Goal: Information Seeking & Learning: Learn about a topic

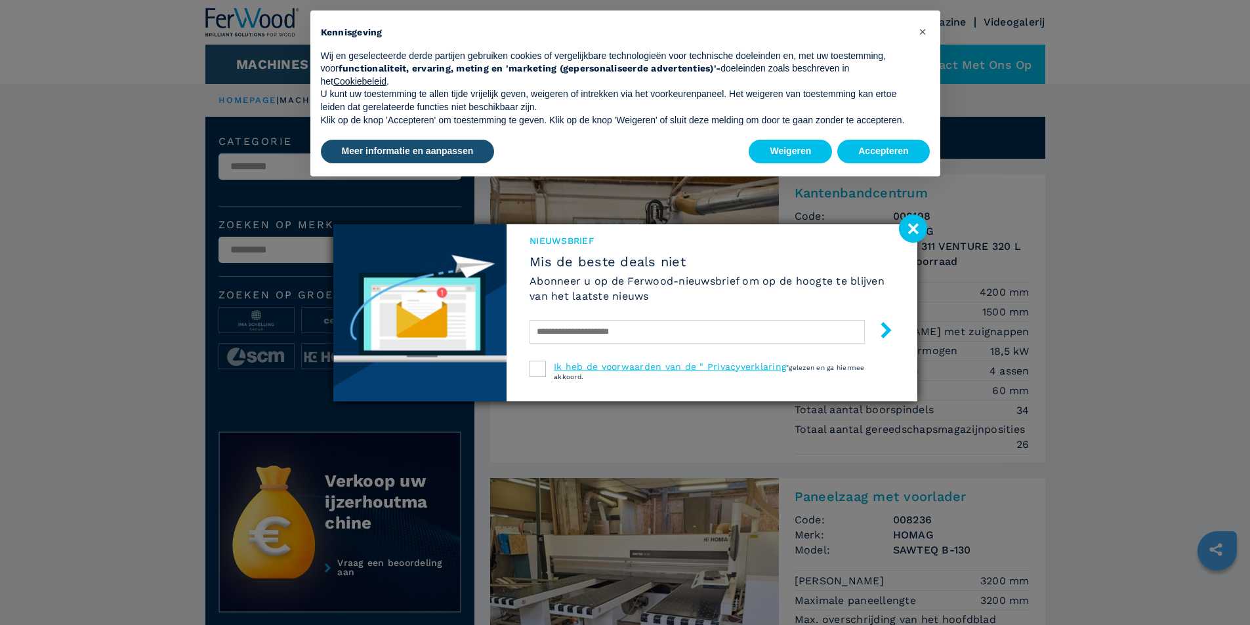
drag, startPoint x: 918, startPoint y: 230, endPoint x: 915, endPoint y: 209, distance: 21.2
click at [918, 230] on image at bounding box center [913, 229] width 28 height 28
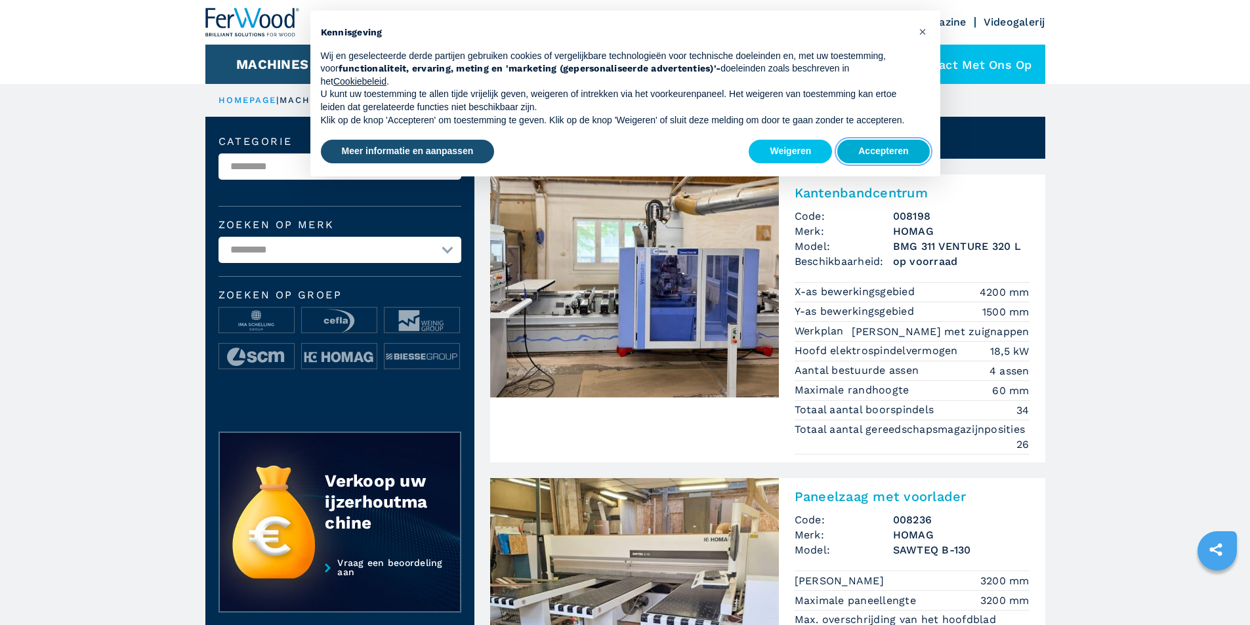
click at [889, 145] on button "Accepteren" at bounding box center [883, 152] width 92 height 24
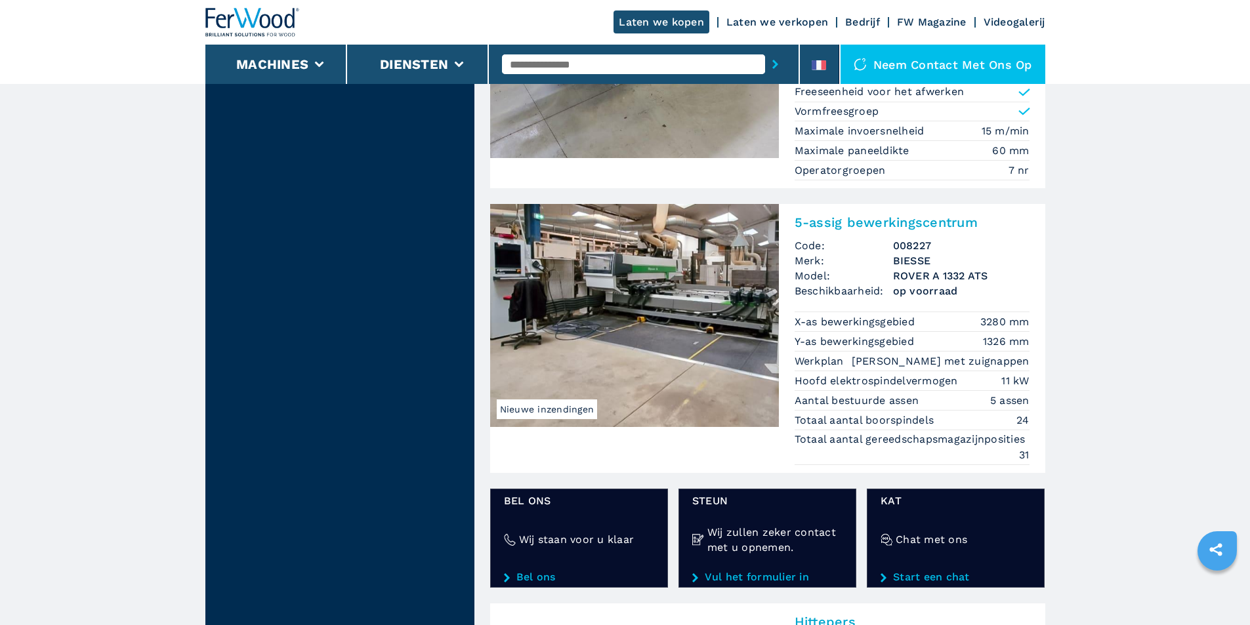
scroll to position [1903, 0]
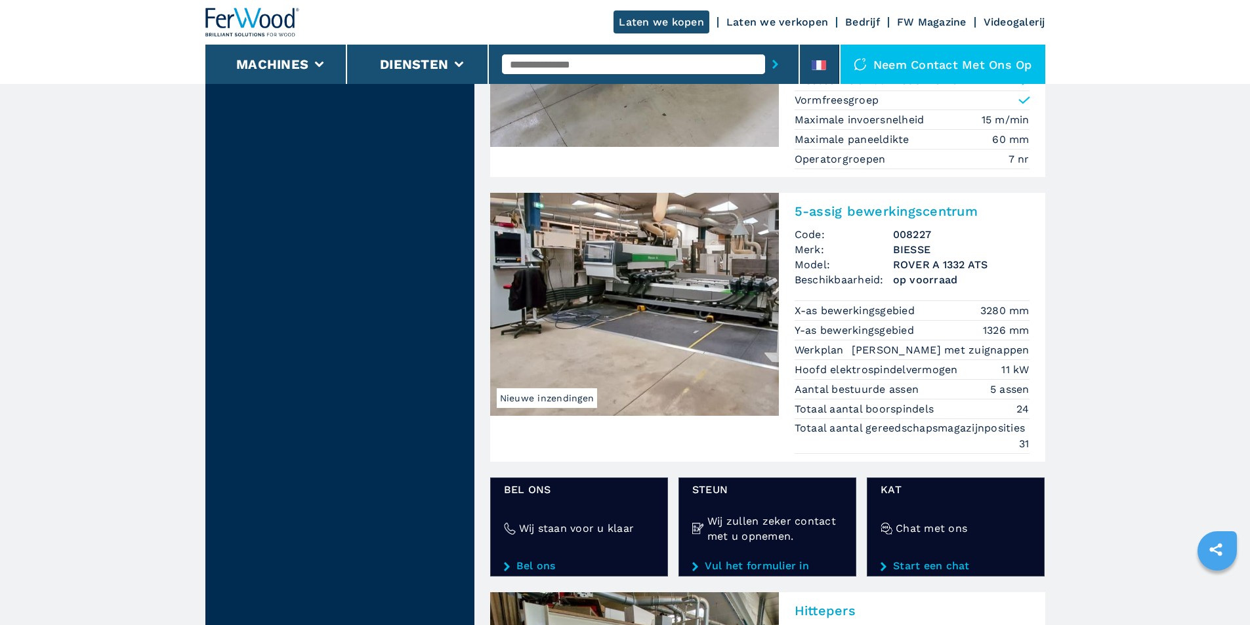
click at [552, 393] on font "Nieuwe inzendingen" at bounding box center [547, 398] width 94 height 10
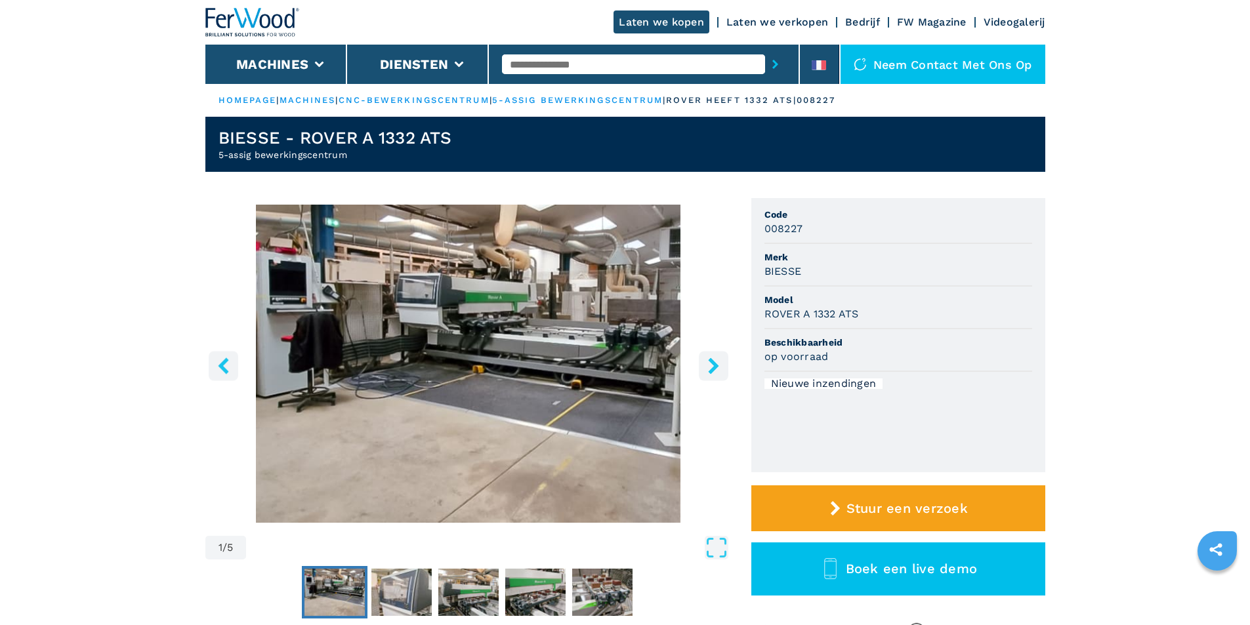
click at [712, 364] on icon "rechtermuisknop" at bounding box center [713, 366] width 10 height 16
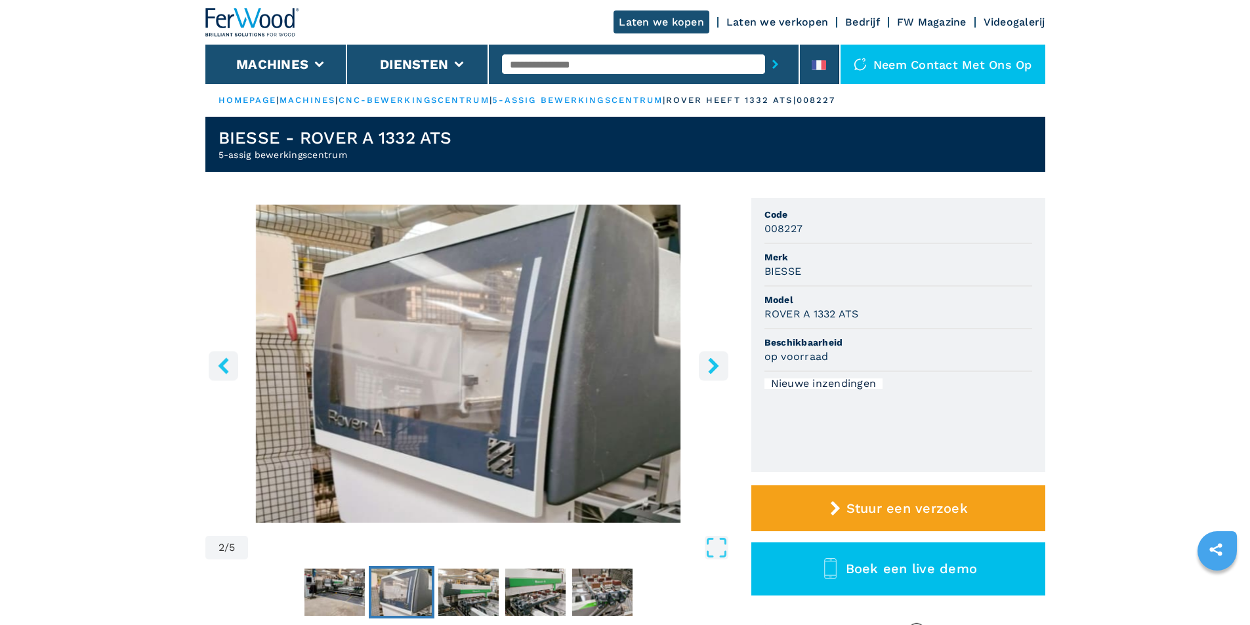
click at [712, 364] on icon "rechtermuisknop" at bounding box center [713, 366] width 10 height 16
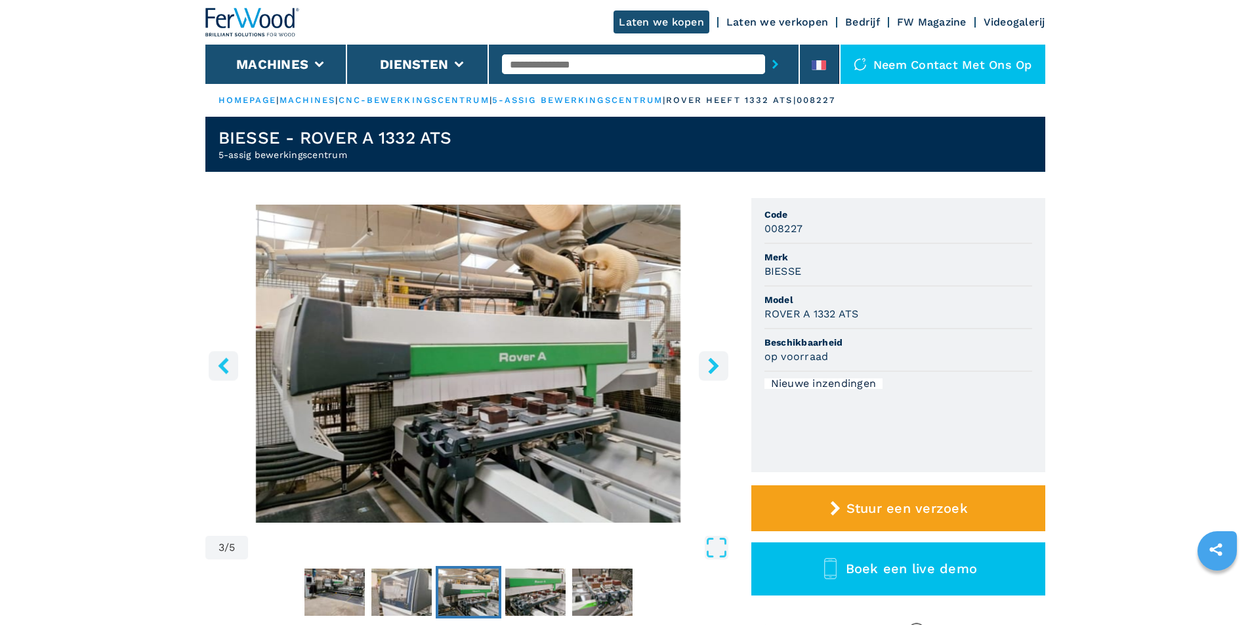
click at [712, 364] on icon "rechtermuisknop" at bounding box center [713, 366] width 10 height 16
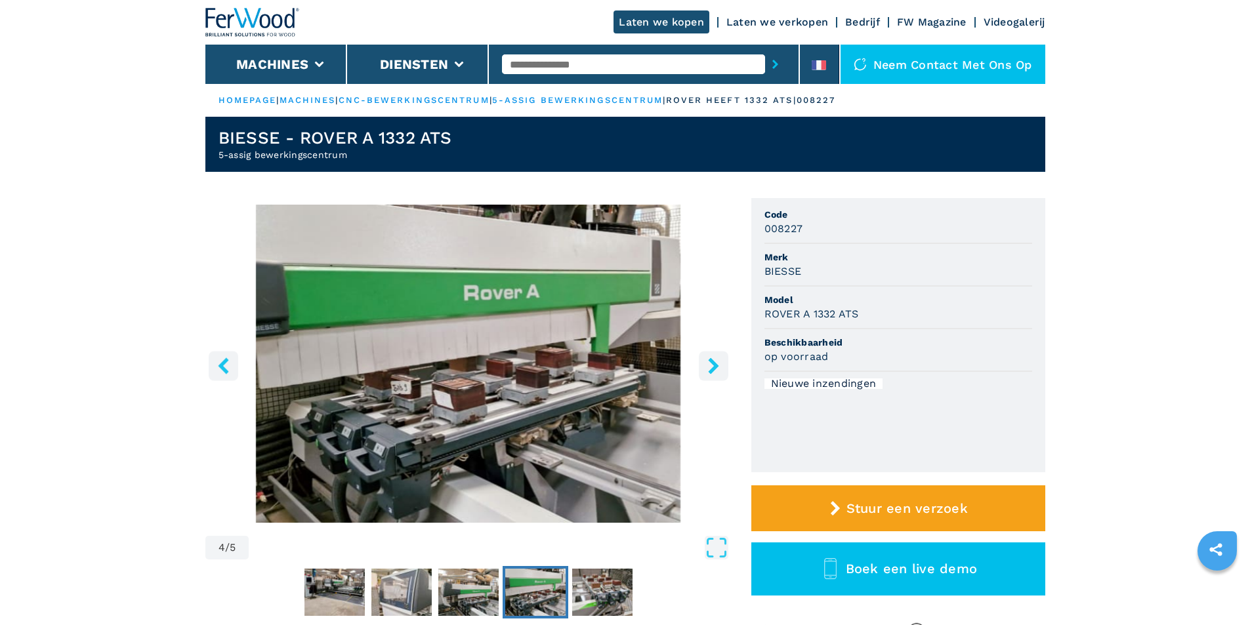
click at [712, 364] on icon "rechtermuisknop" at bounding box center [713, 366] width 10 height 16
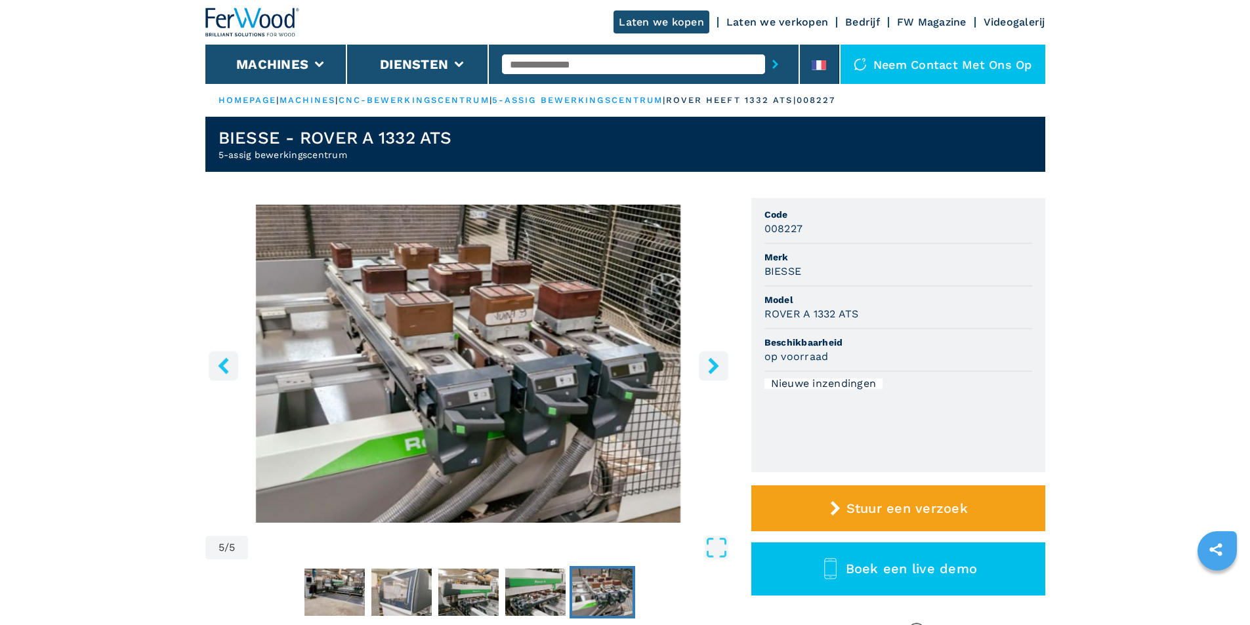
click at [712, 364] on icon "rechtermuisknop" at bounding box center [713, 366] width 10 height 16
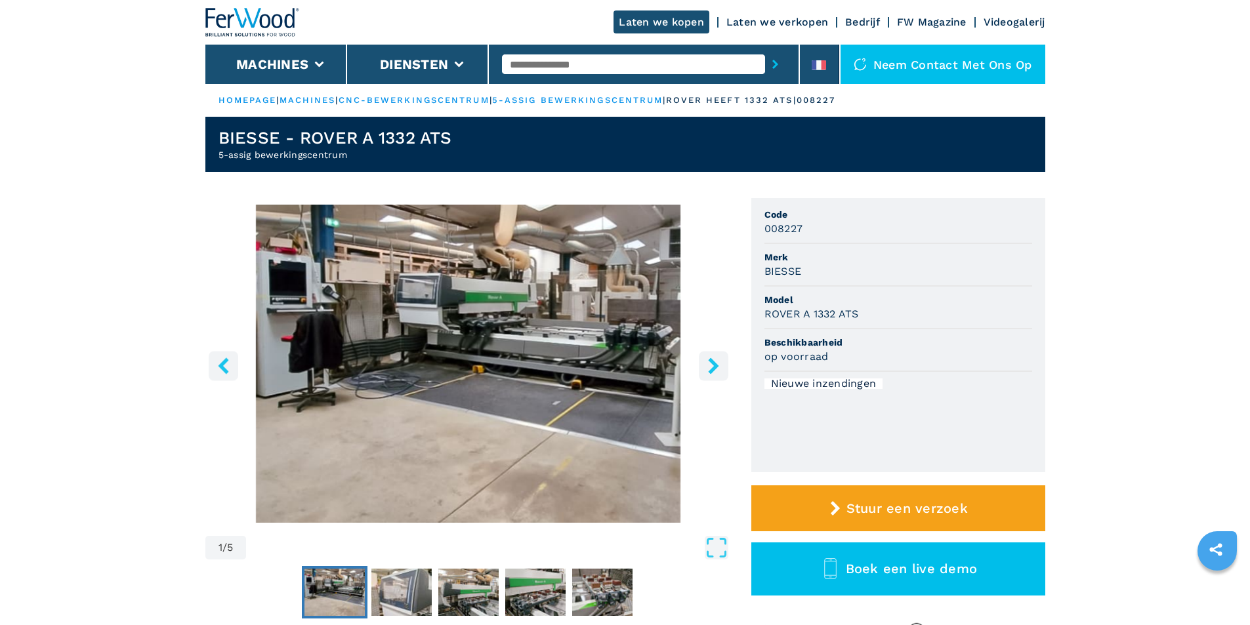
click at [712, 364] on icon "rechtermuisknop" at bounding box center [713, 366] width 10 height 16
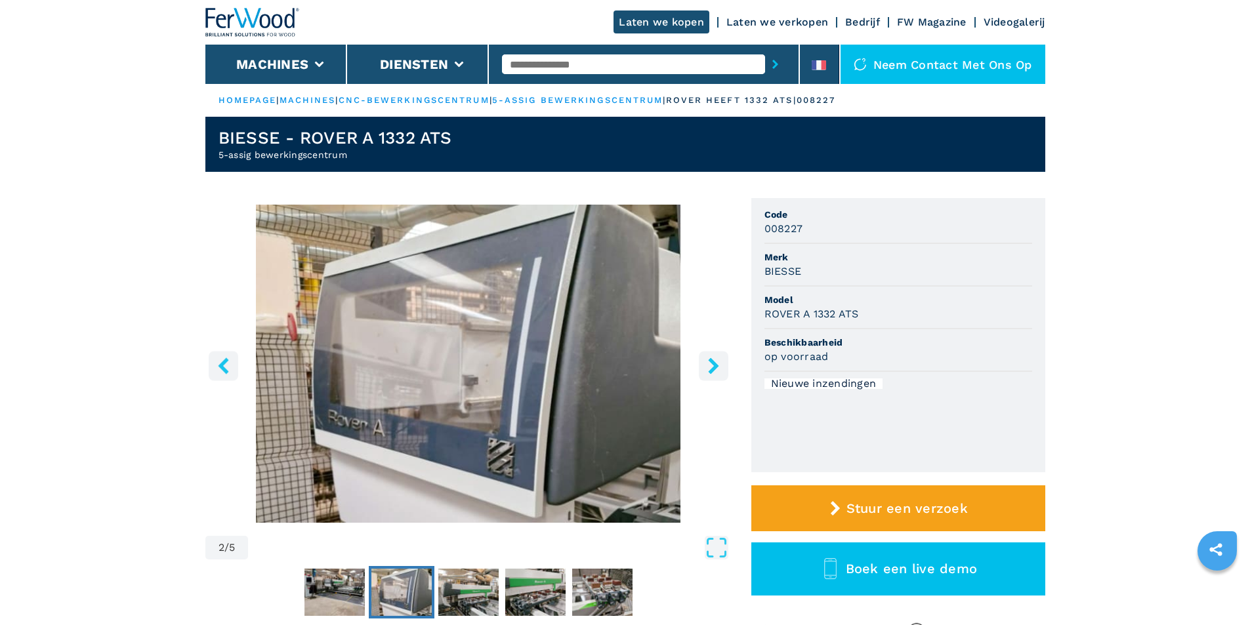
click at [712, 364] on icon "rechtermuisknop" at bounding box center [713, 366] width 10 height 16
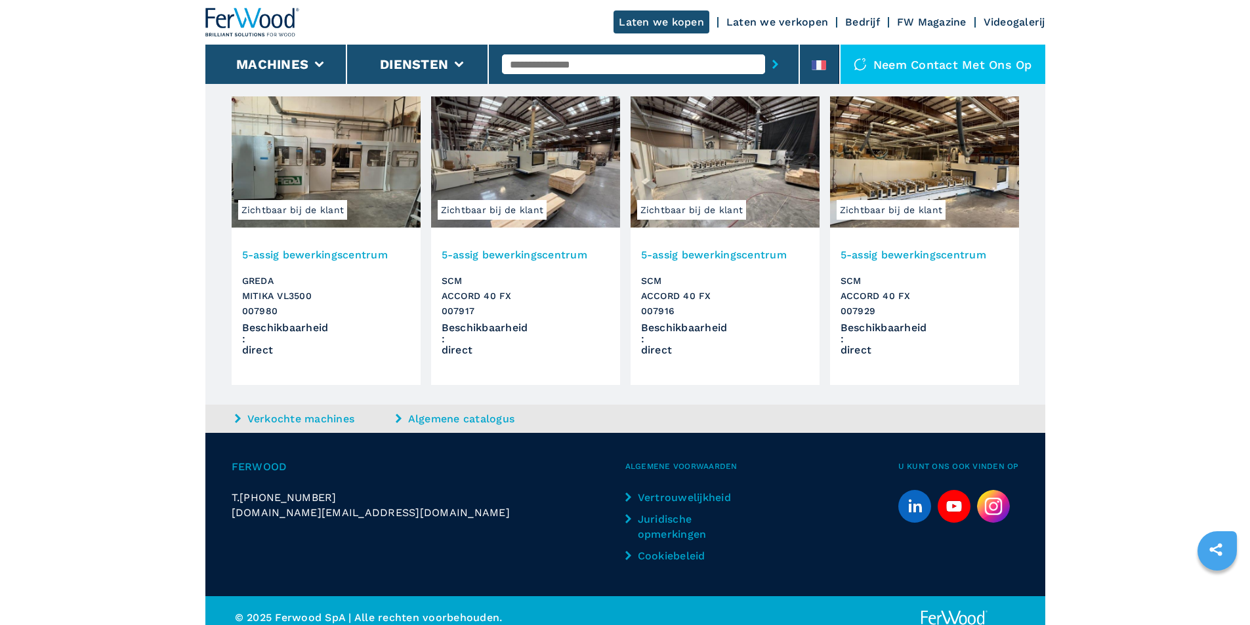
scroll to position [1458, 0]
